Goal: Check status: Check status

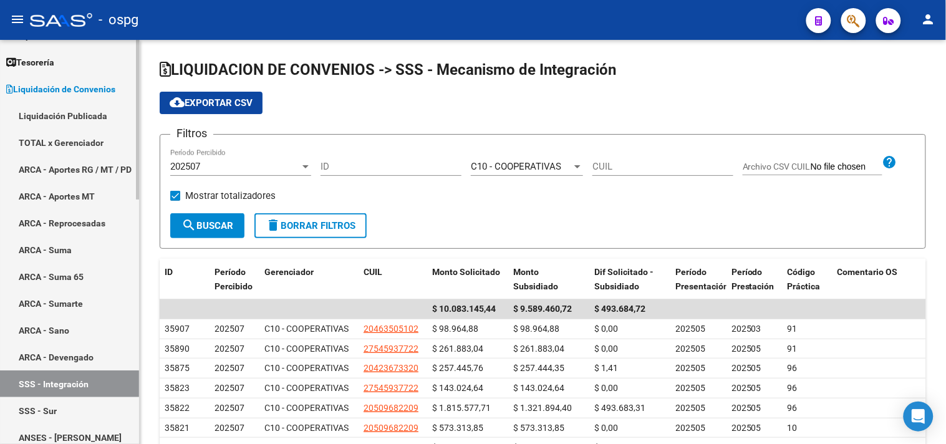
scroll to position [346, 0]
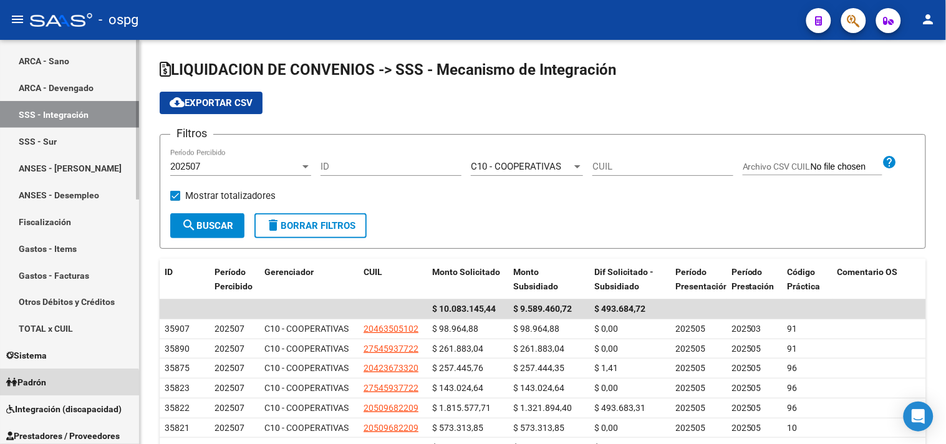
click at [60, 387] on link "Padrón" at bounding box center [69, 382] width 139 height 27
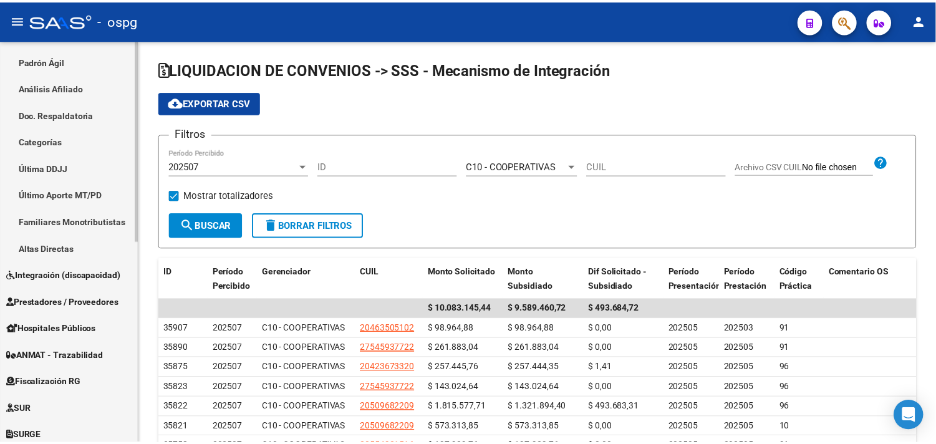
scroll to position [196, 0]
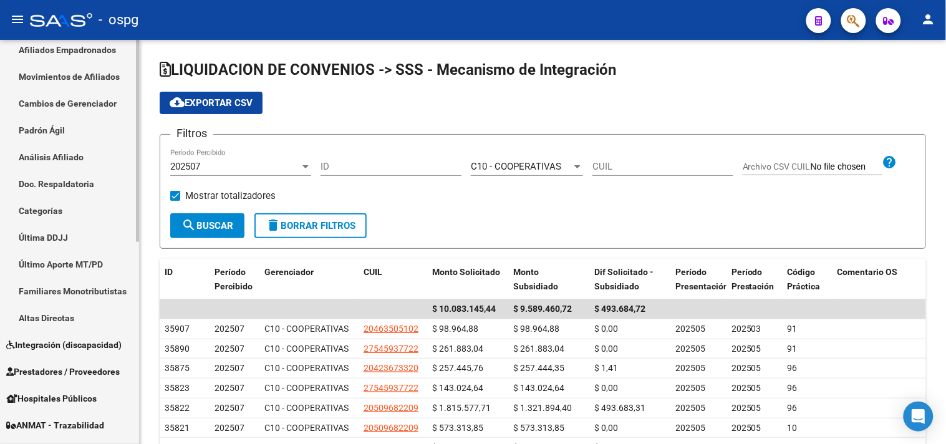
drag, startPoint x: 65, startPoint y: 153, endPoint x: 84, endPoint y: 148, distance: 19.2
click at [65, 153] on link "Análisis Afiliado" at bounding box center [69, 156] width 139 height 27
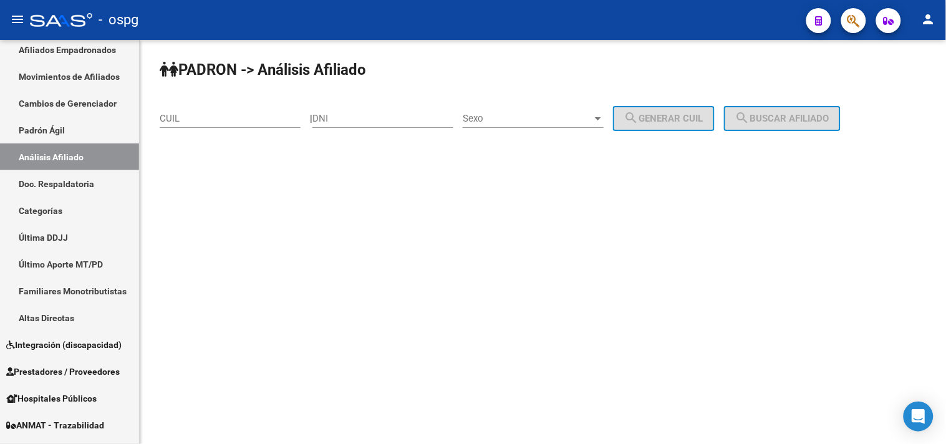
drag, startPoint x: 229, startPoint y: 114, endPoint x: 236, endPoint y: 120, distance: 9.3
paste input "20-93517089-4"
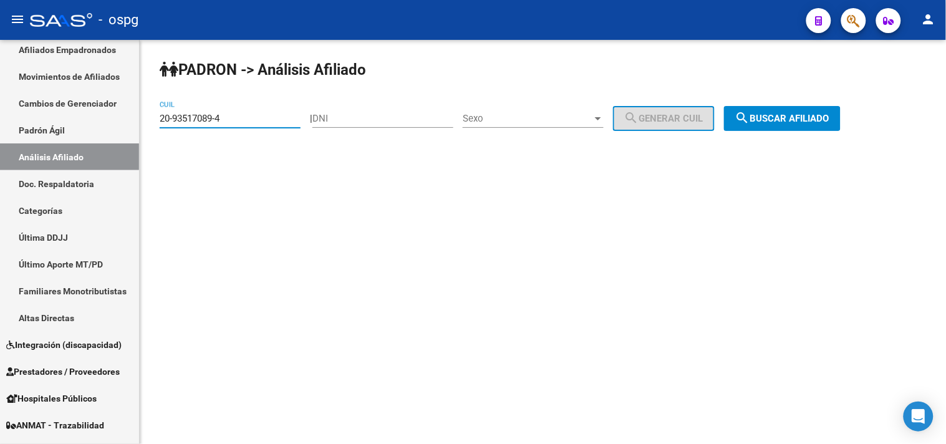
type input "20-93517089-4"
drag, startPoint x: 818, startPoint y: 120, endPoint x: 468, endPoint y: 170, distance: 354.0
click at [818, 120] on span "search Buscar afiliado" at bounding box center [782, 118] width 94 height 11
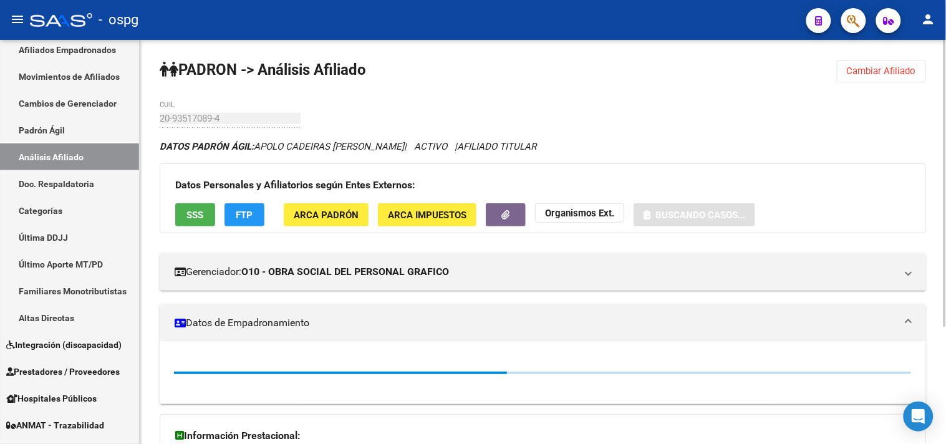
click at [200, 215] on span "SSS" at bounding box center [195, 215] width 17 height 11
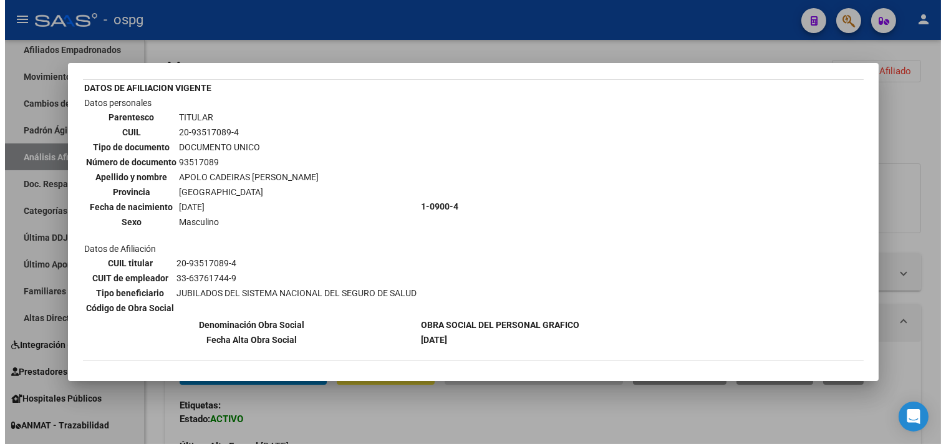
scroll to position [69, 0]
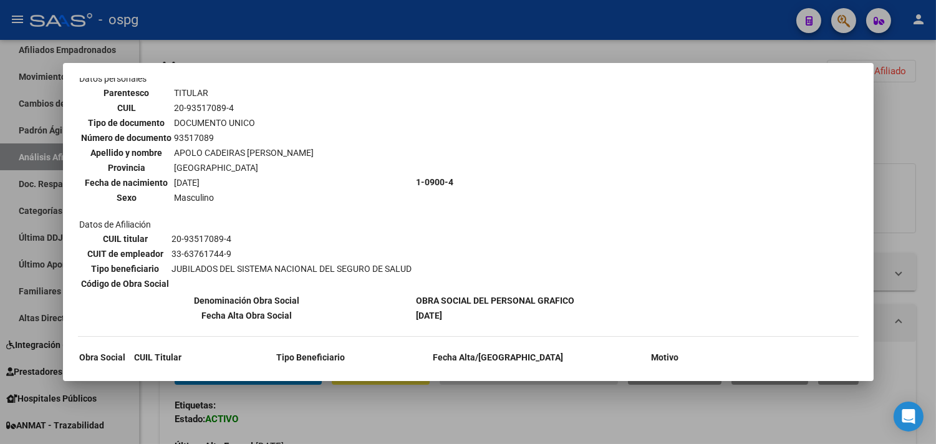
click at [319, 419] on div at bounding box center [468, 222] width 936 height 444
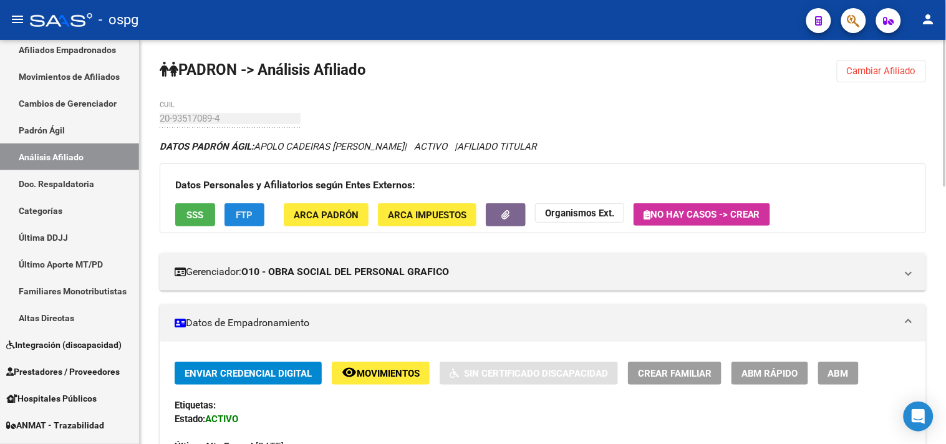
click at [245, 221] on span "FTP" at bounding box center [244, 215] width 17 height 11
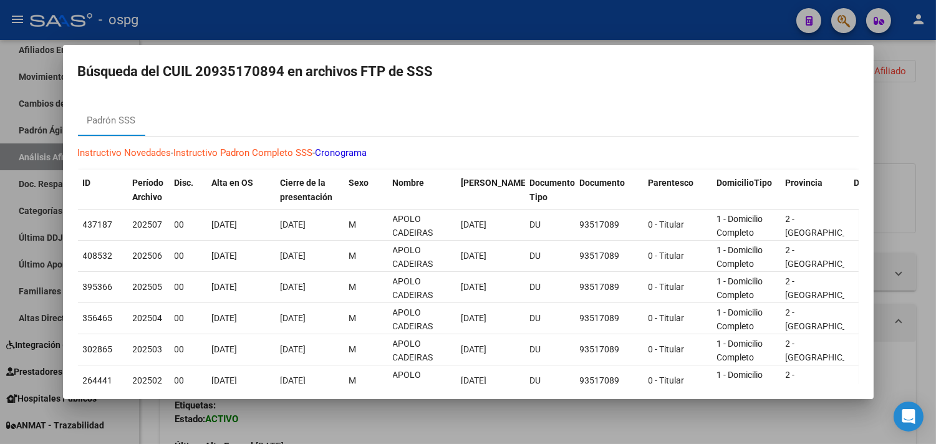
click at [353, 426] on div at bounding box center [468, 222] width 936 height 444
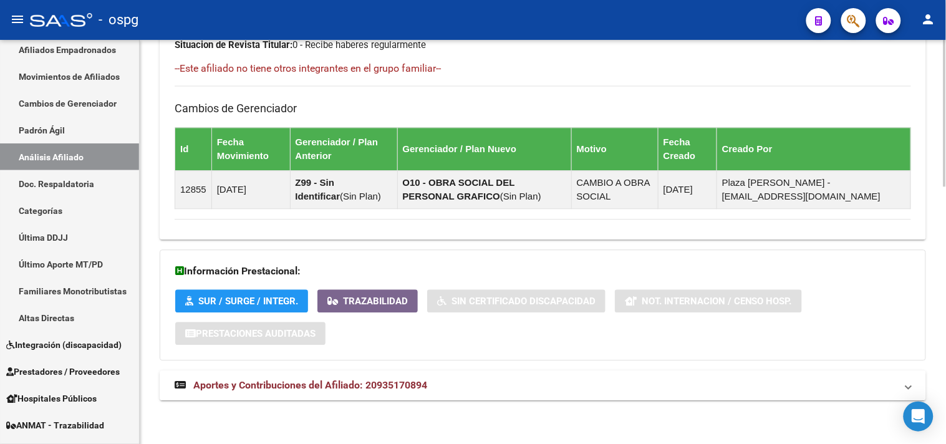
drag, startPoint x: 410, startPoint y: 384, endPoint x: 427, endPoint y: 378, distance: 18.0
click at [412, 384] on span "Aportes y Contribuciones del Afiliado: 20935170894" at bounding box center [310, 385] width 234 height 12
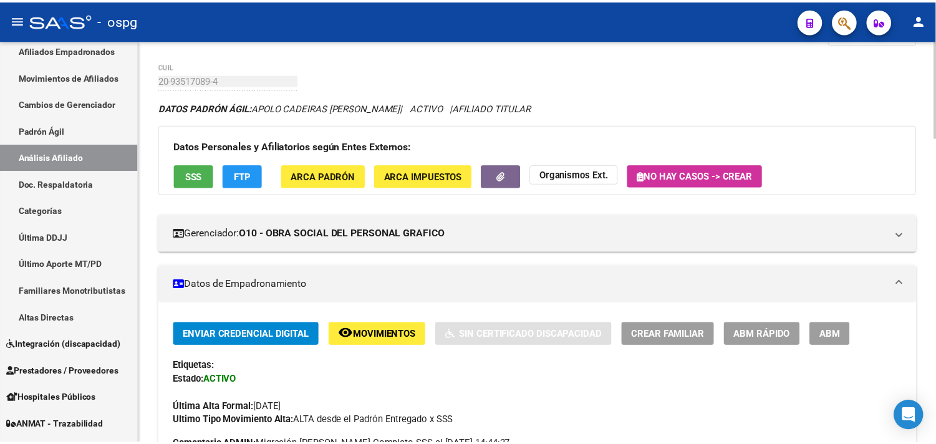
scroll to position [19, 0]
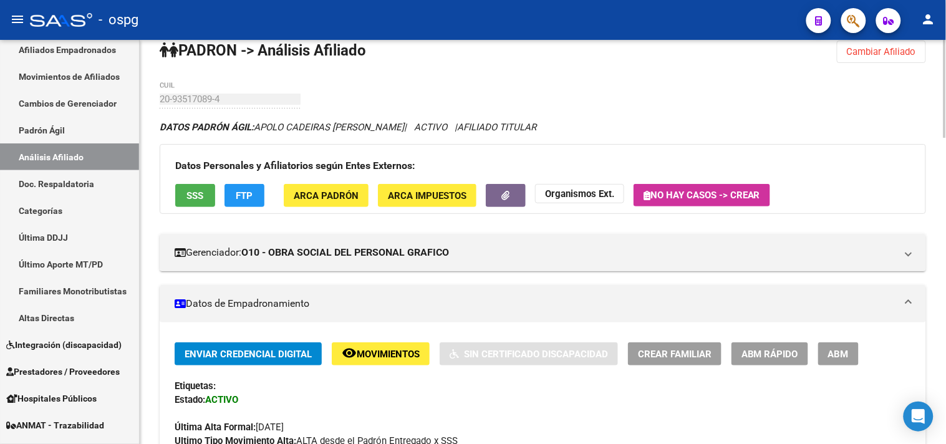
click at [202, 198] on span "SSS" at bounding box center [195, 195] width 17 height 11
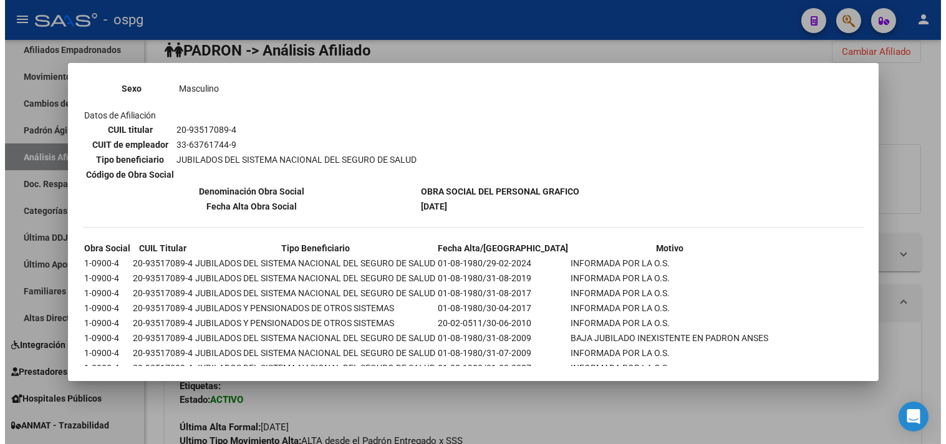
scroll to position [197, 0]
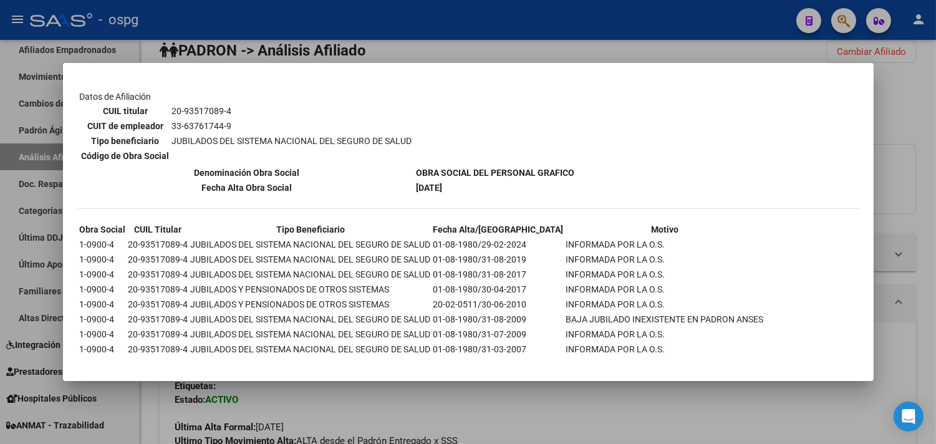
click at [342, 414] on div at bounding box center [468, 222] width 936 height 444
